Goal: Check status: Check status

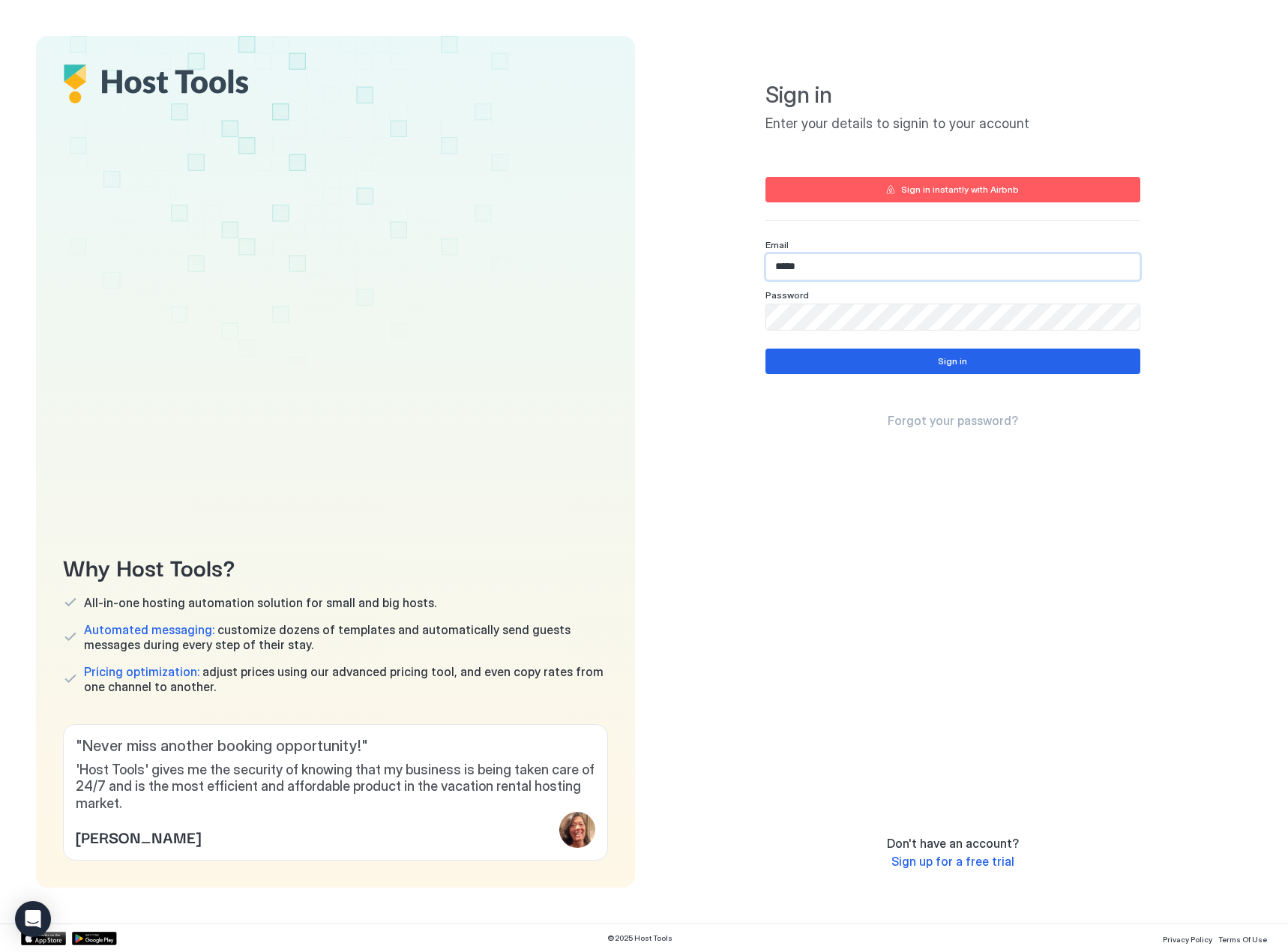
click at [871, 251] on div "Email *****" at bounding box center [953, 259] width 374 height 41
click at [873, 261] on input "*****" at bounding box center [953, 267] width 374 height 26
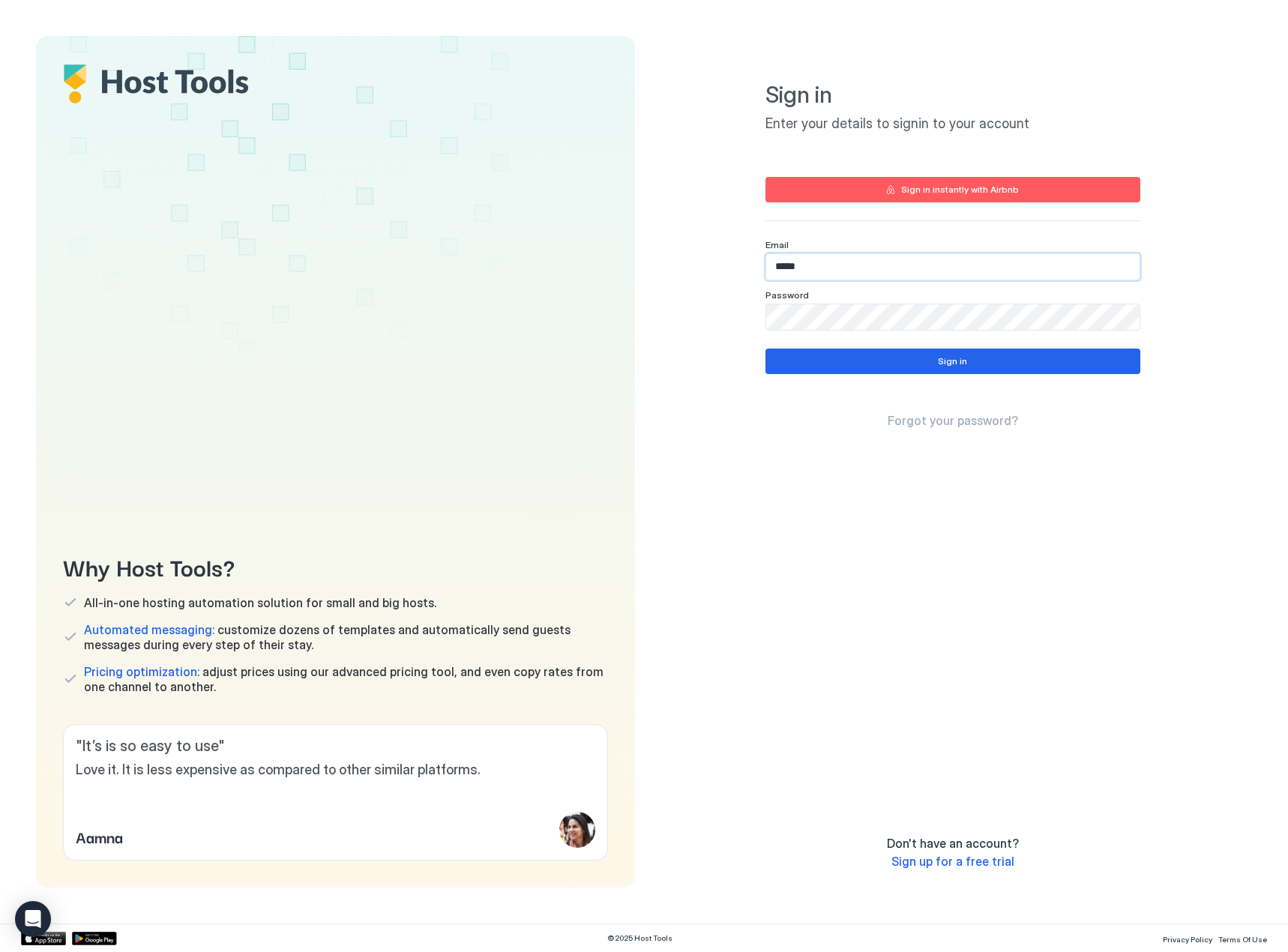
type input "**********"
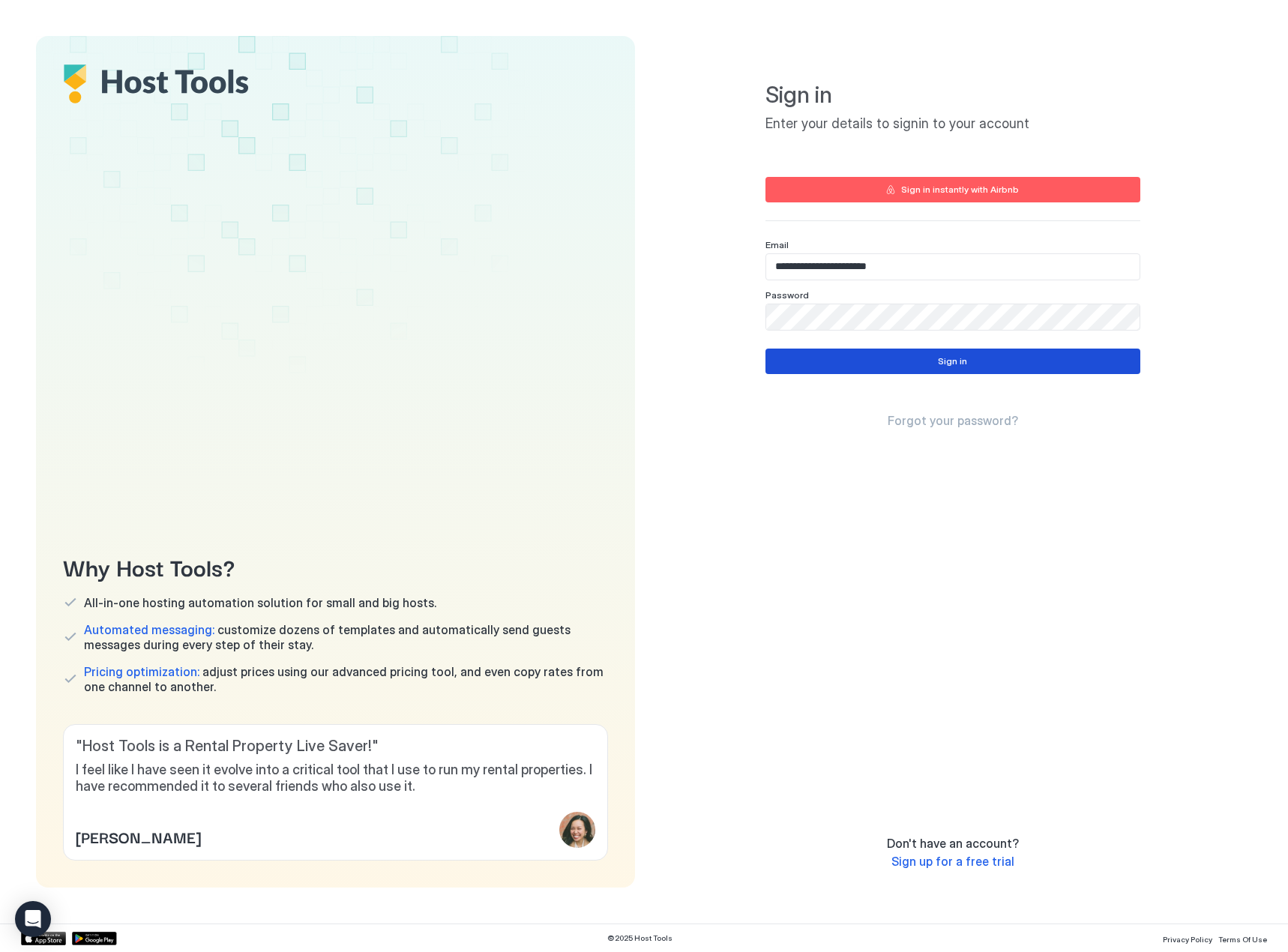
click at [940, 355] on div "Sign in" at bounding box center [952, 362] width 30 height 14
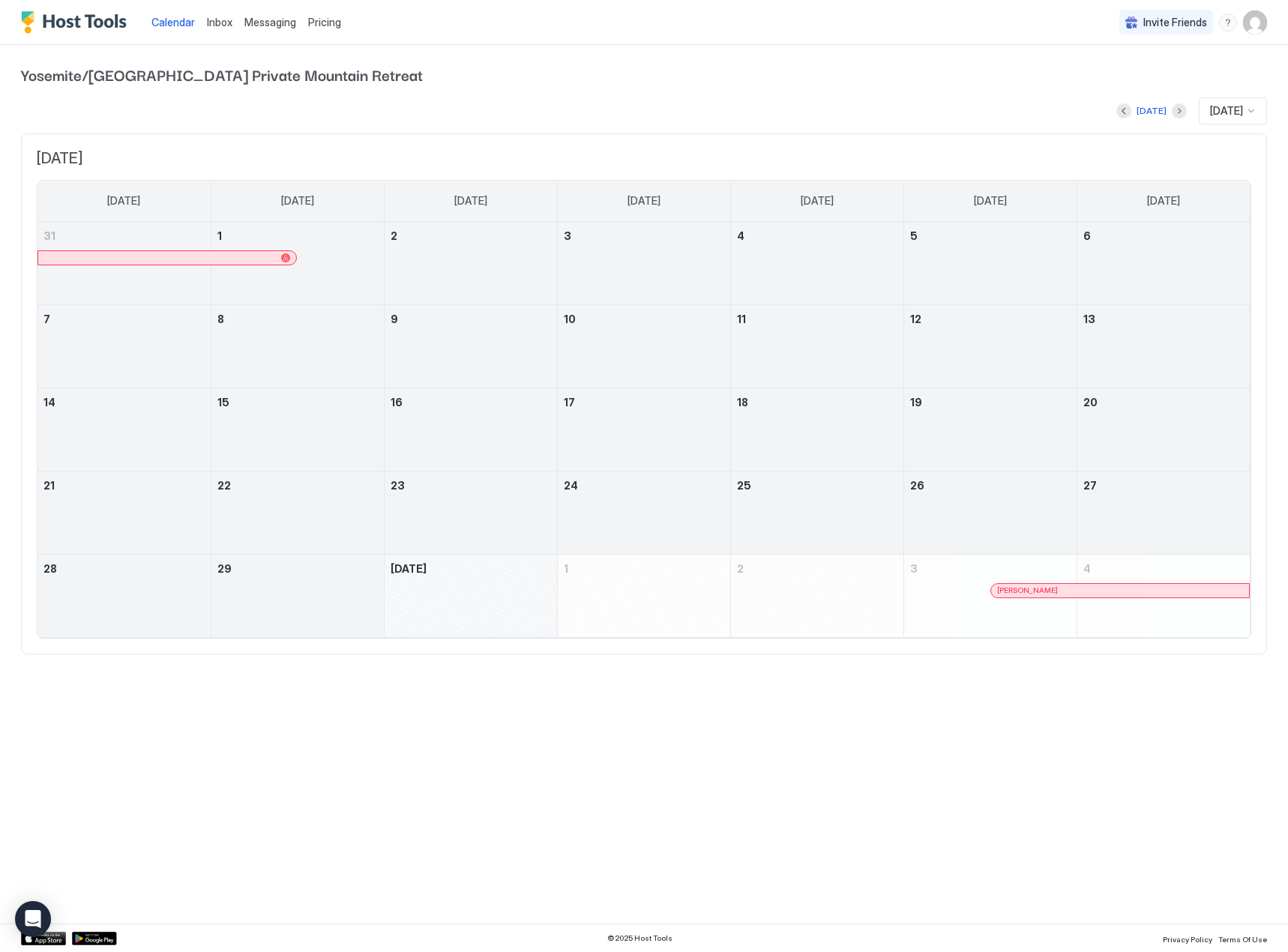
click at [425, 533] on div at bounding box center [470, 521] width 172 height 43
click at [440, 581] on div "September 30, 2025" at bounding box center [470, 596] width 172 height 83
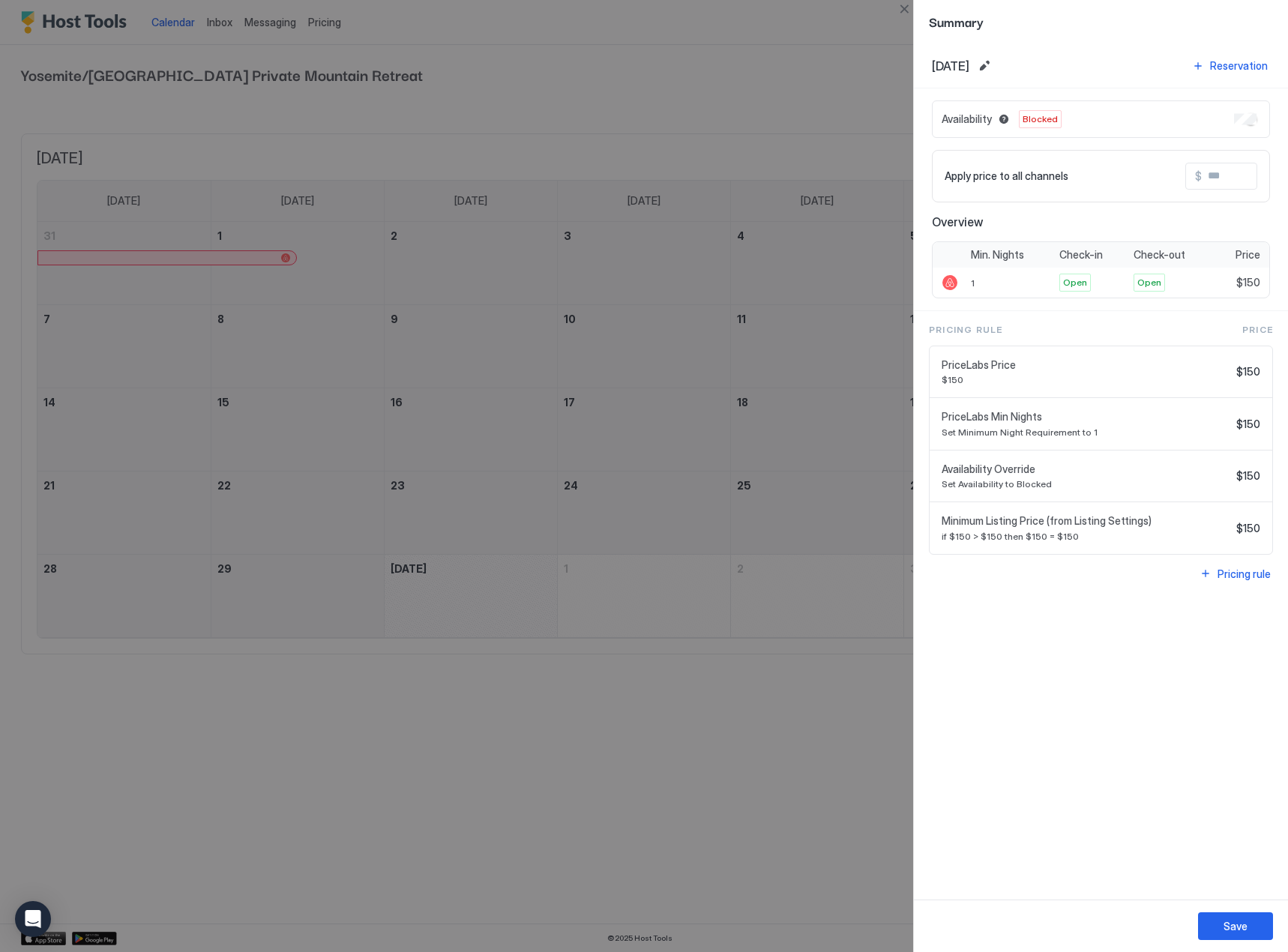
click at [474, 591] on div at bounding box center [644, 476] width 1288 height 952
click at [628, 590] on div at bounding box center [644, 476] width 1288 height 952
click at [788, 94] on div at bounding box center [644, 476] width 1288 height 952
click at [902, 8] on button "Close" at bounding box center [904, 9] width 18 height 18
click at [722, 124] on div at bounding box center [644, 476] width 1288 height 952
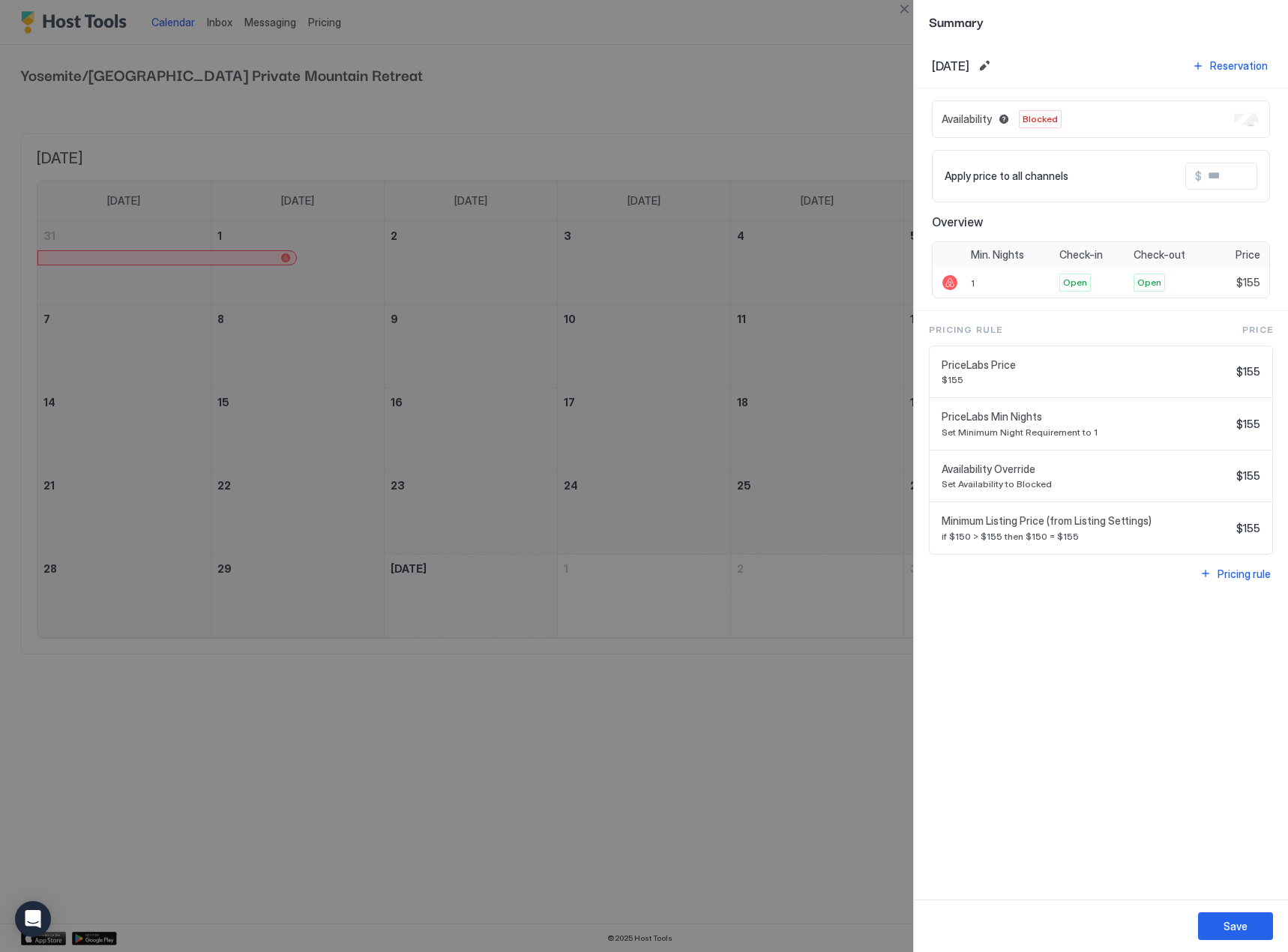
click at [690, 29] on div at bounding box center [644, 476] width 1288 height 952
click at [704, 28] on div at bounding box center [644, 476] width 1288 height 952
click at [776, 521] on div at bounding box center [644, 476] width 1288 height 952
click at [820, 589] on div at bounding box center [644, 476] width 1288 height 952
click at [713, 113] on div at bounding box center [644, 476] width 1288 height 952
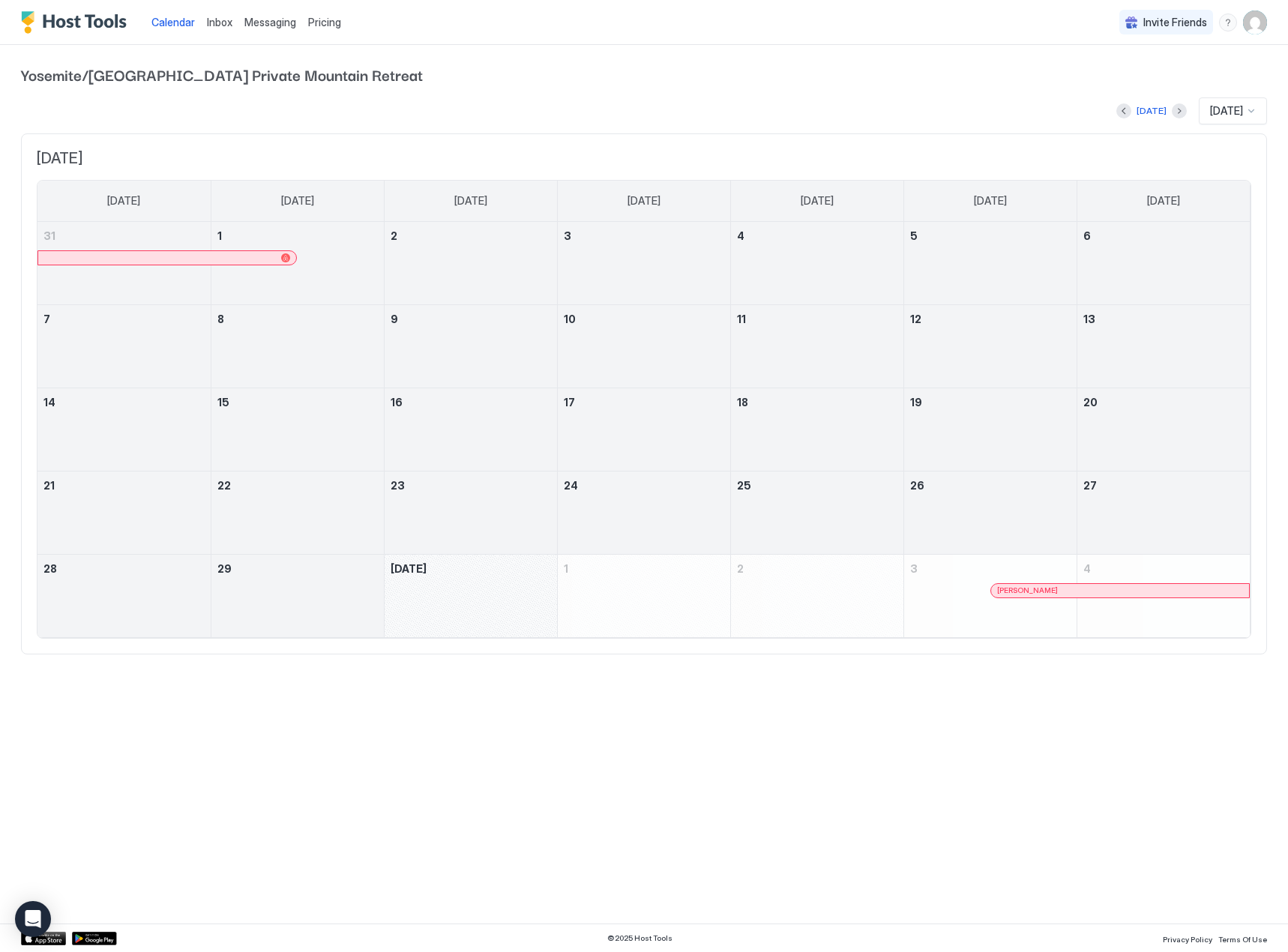
click at [975, 601] on div "[PERSON_NAME]" at bounding box center [990, 604] width 172 height 43
click at [964, 577] on div "October 3, 2025" at bounding box center [990, 596] width 172 height 83
click at [941, 584] on div "[PERSON_NAME]" at bounding box center [990, 604] width 172 height 43
click at [1135, 569] on div "October 4, 2025" at bounding box center [1164, 596] width 173 height 83
click at [1125, 590] on div at bounding box center [1126, 590] width 12 height 12
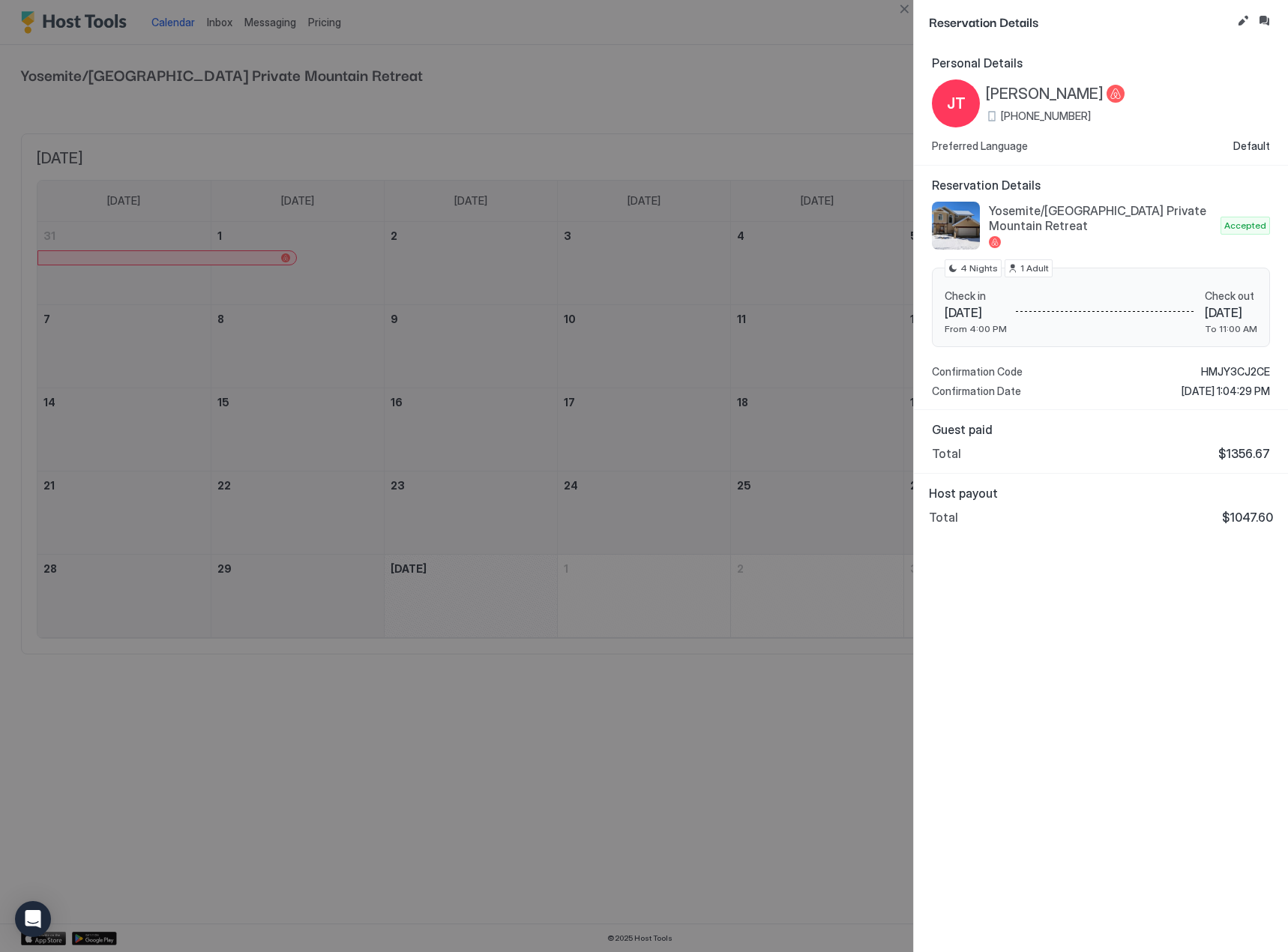
drag, startPoint x: 1088, startPoint y: 119, endPoint x: 1011, endPoint y: 125, distance: 77.2
click at [1011, 125] on div "[PERSON_NAME] [PERSON_NAME] [PHONE_NUMBER]" at bounding box center [1101, 103] width 338 height 48
click at [685, 74] on div at bounding box center [644, 476] width 1288 height 952
click at [948, 308] on span "[DATE]" at bounding box center [976, 313] width 62 height 15
drag, startPoint x: 963, startPoint y: 314, endPoint x: 998, endPoint y: 314, distance: 35.0
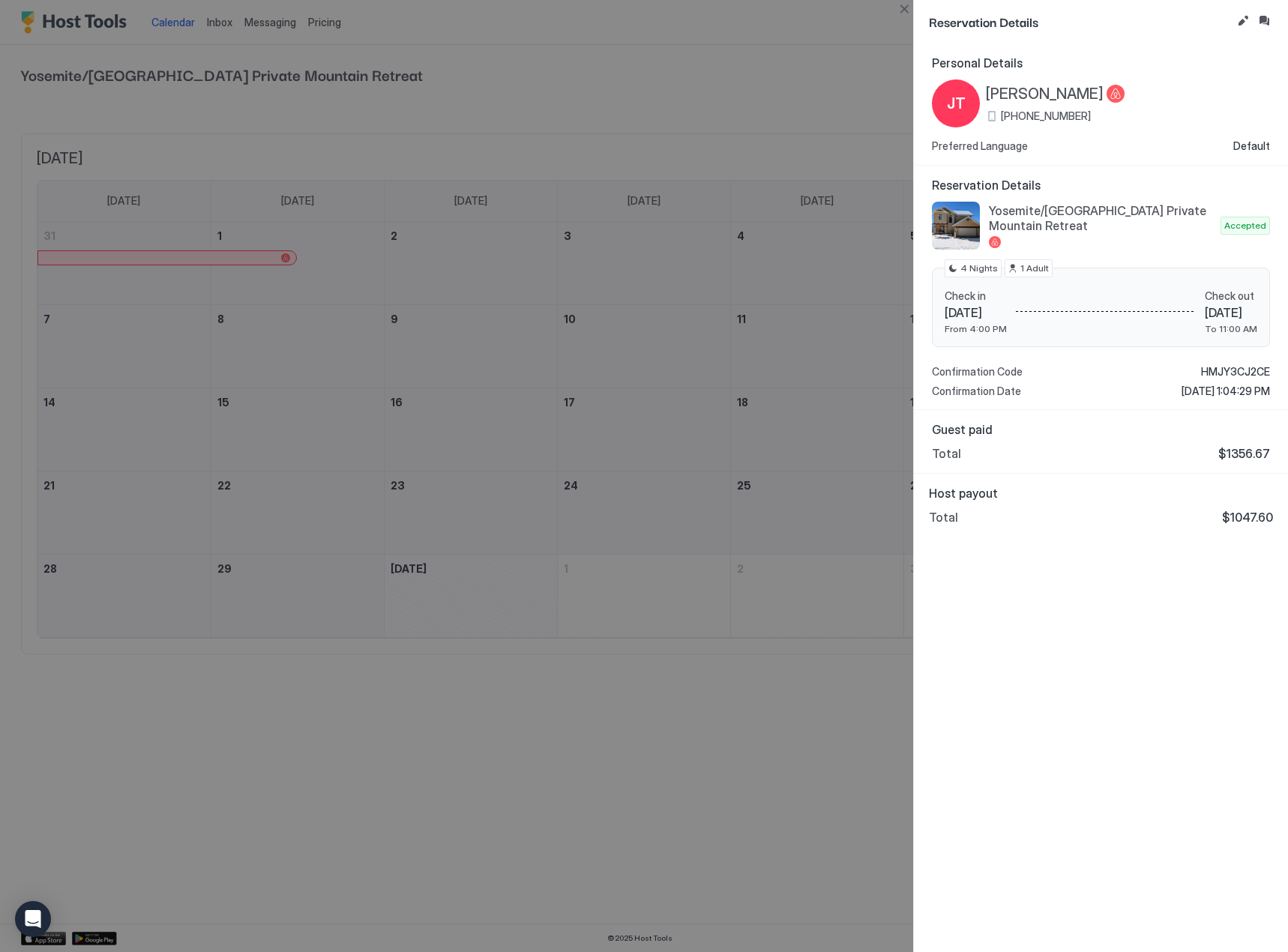
click at [998, 314] on span "[DATE]" at bounding box center [976, 313] width 62 height 15
copy span "[DATE],"
drag, startPoint x: 946, startPoint y: 312, endPoint x: 1001, endPoint y: 320, distance: 55.6
click at [1001, 320] on div "Check in [DATE] From 4:00 PM" at bounding box center [976, 312] width 62 height 45
click at [809, 209] on div at bounding box center [644, 476] width 1288 height 952
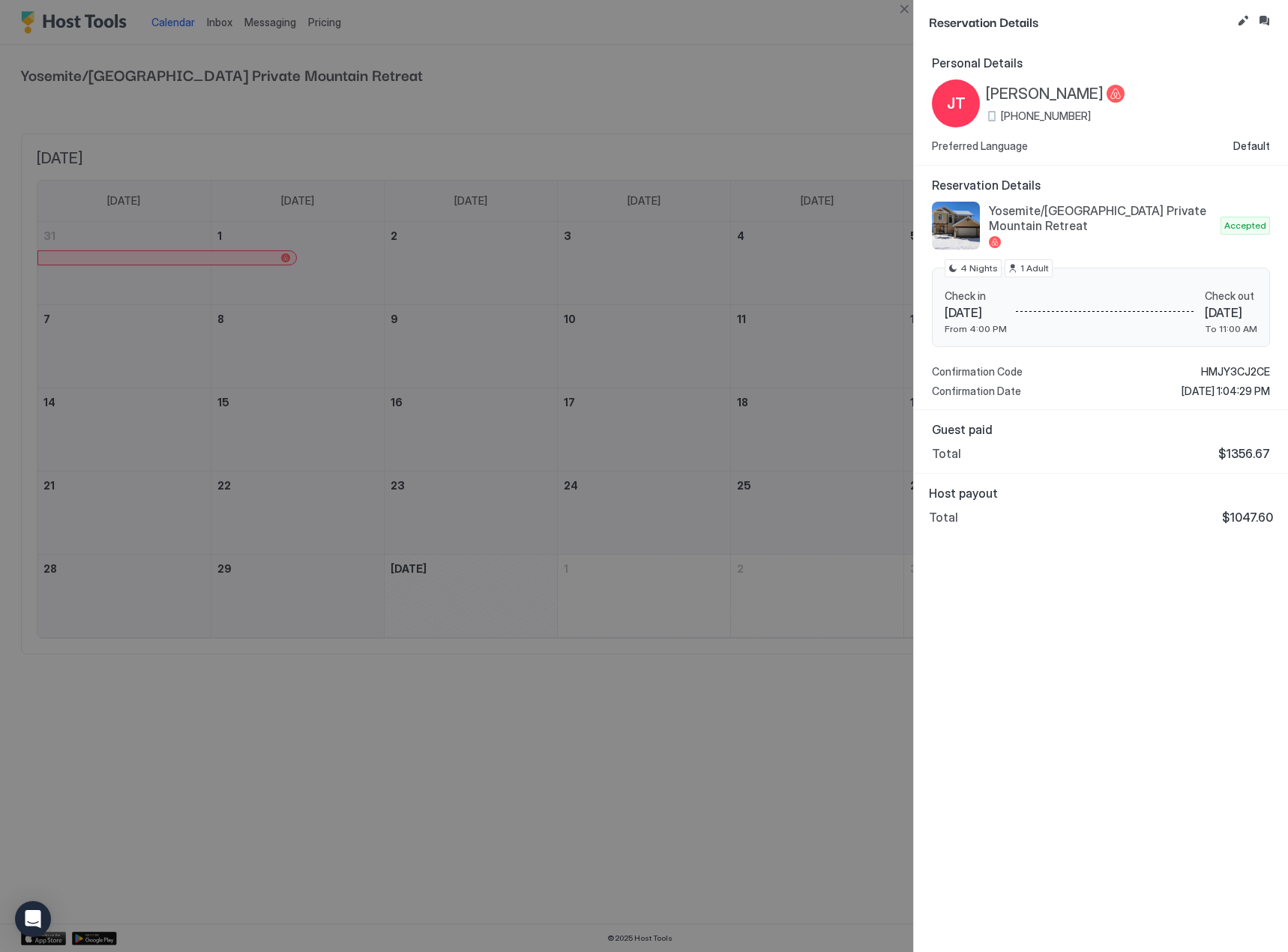
click at [825, 105] on div at bounding box center [644, 476] width 1288 height 952
click at [704, 86] on div at bounding box center [644, 476] width 1288 height 952
click at [895, 9] on button "Close" at bounding box center [904, 9] width 18 height 18
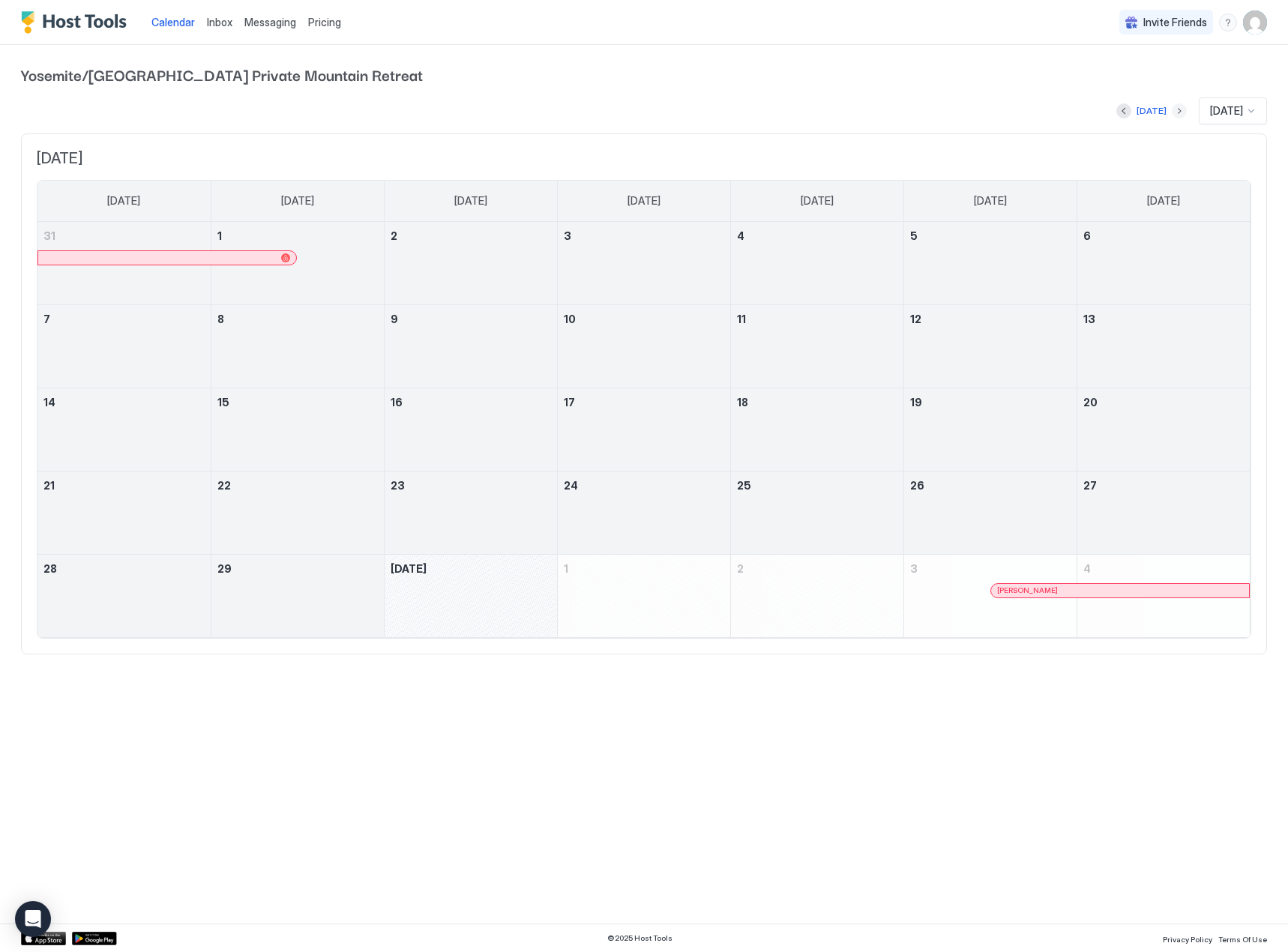
click at [1172, 109] on button "Next month" at bounding box center [1180, 111] width 15 height 15
